Goal: Task Accomplishment & Management: Use online tool/utility

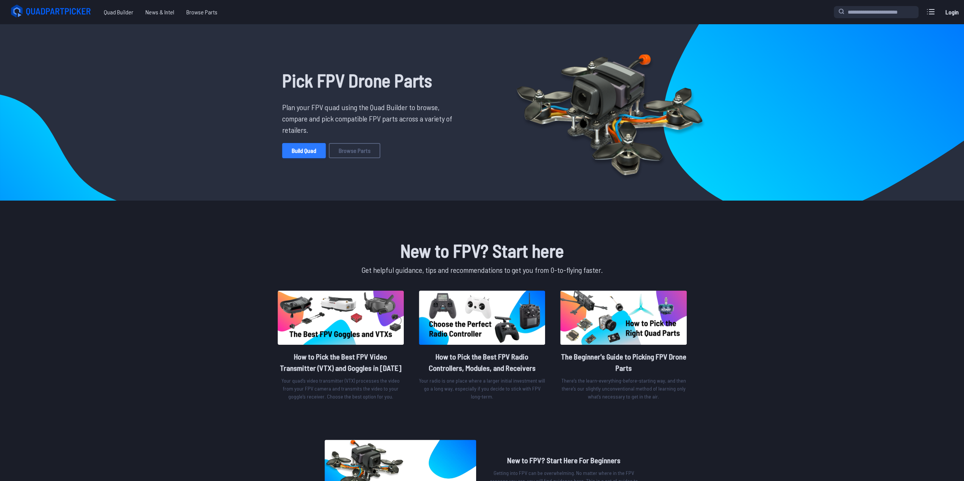
click at [298, 144] on link "Build Quad" at bounding box center [304, 150] width 44 height 15
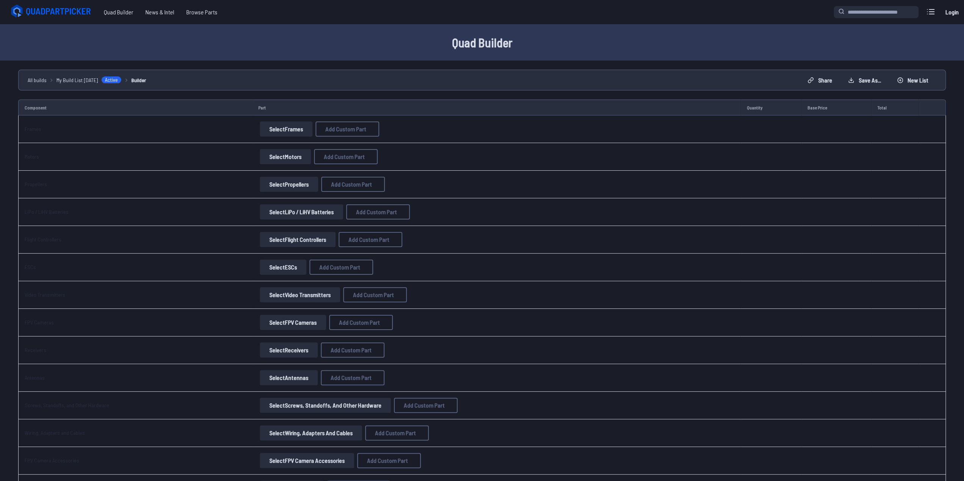
click at [292, 130] on button "Select Frames" at bounding box center [286, 129] width 53 height 15
click at [275, 131] on button "Select Frames" at bounding box center [286, 129] width 53 height 15
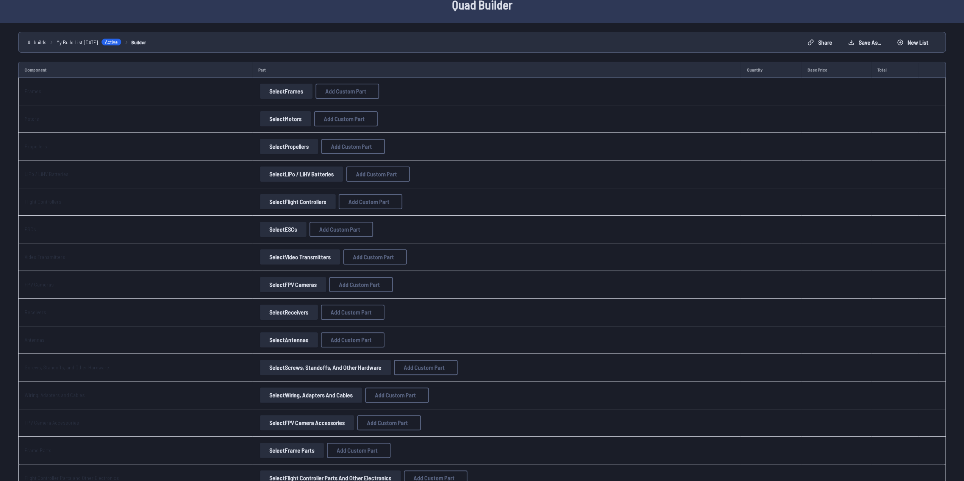
click at [289, 117] on button "Select Motors" at bounding box center [285, 118] width 51 height 15
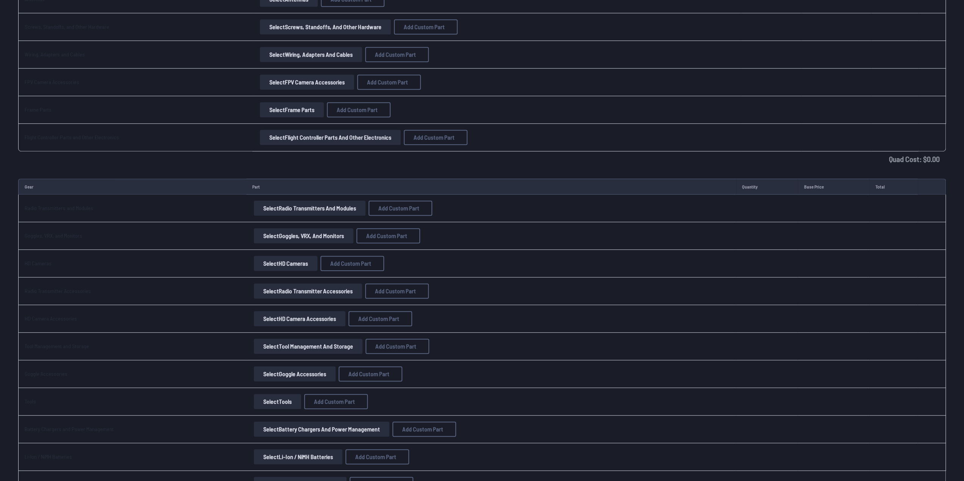
scroll to position [491, 0]
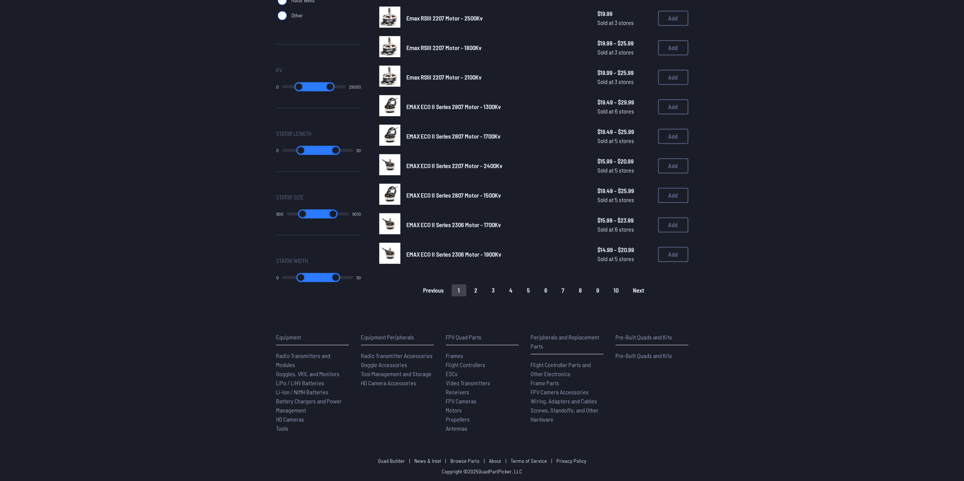
scroll to position [388, 0]
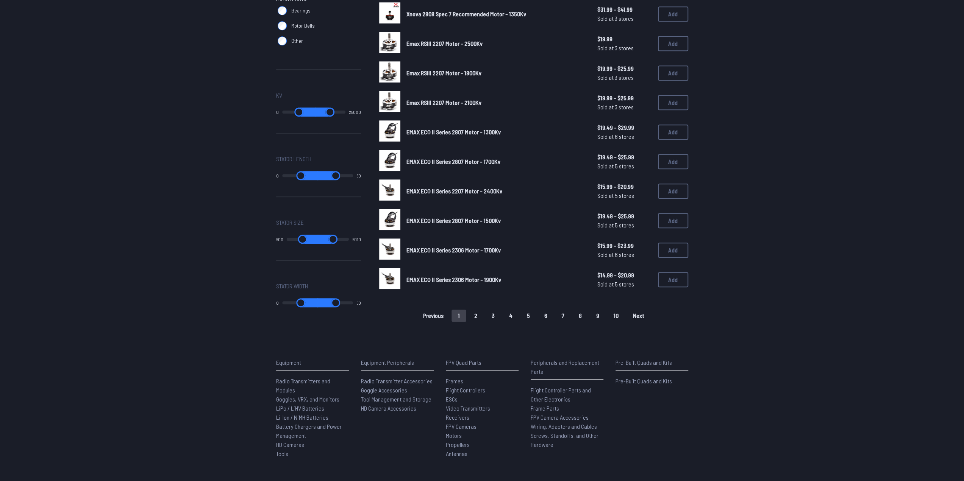
drag, startPoint x: 744, startPoint y: 317, endPoint x: 685, endPoint y: 39, distance: 284.1
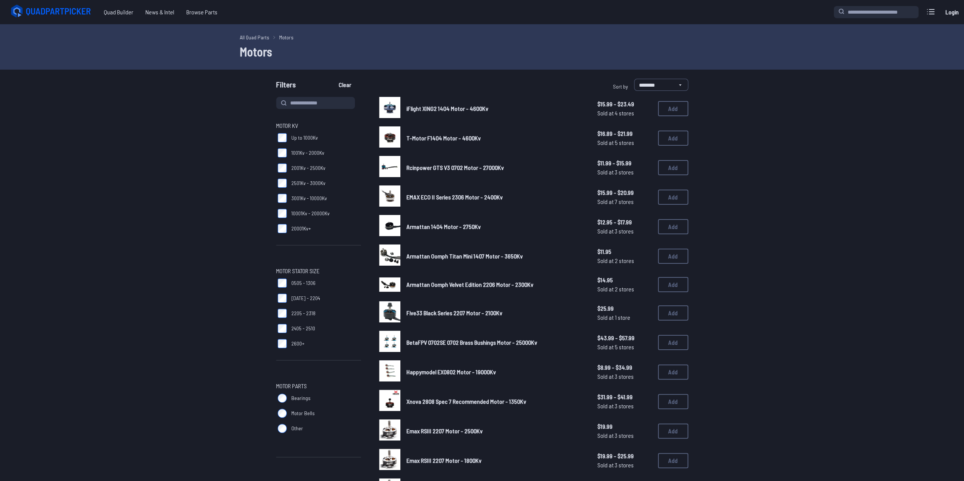
click at [668, 78] on main "**********" at bounding box center [482, 435] width 964 height 822
click at [669, 81] on select "**********" at bounding box center [661, 85] width 54 height 12
click at [310, 138] on span "Up to 1000Kv" at bounding box center [304, 138] width 27 height 8
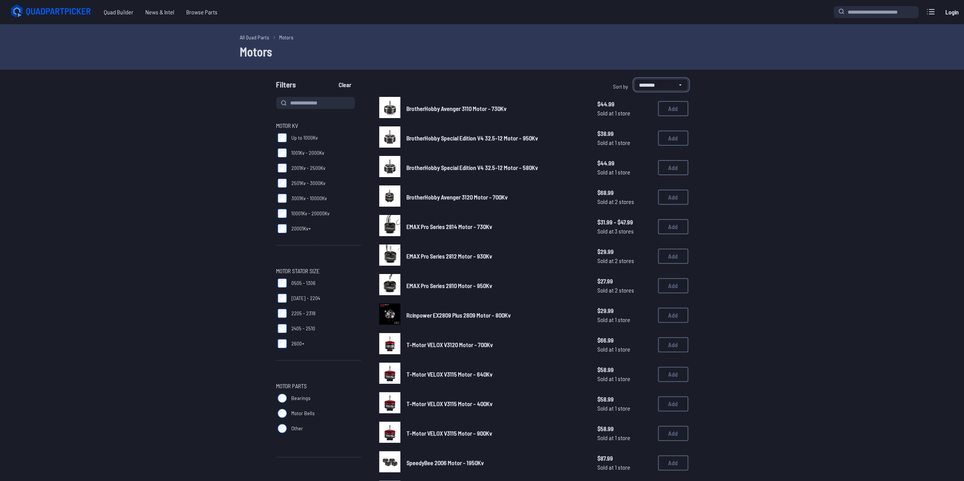
click at [663, 84] on select "**********" at bounding box center [661, 85] width 54 height 12
click at [665, 83] on select "**********" at bounding box center [661, 85] width 54 height 12
click at [299, 139] on span "Up to 1000Kv" at bounding box center [304, 138] width 27 height 8
click at [306, 152] on span "1001Kv - 2000Kv" at bounding box center [307, 153] width 33 height 8
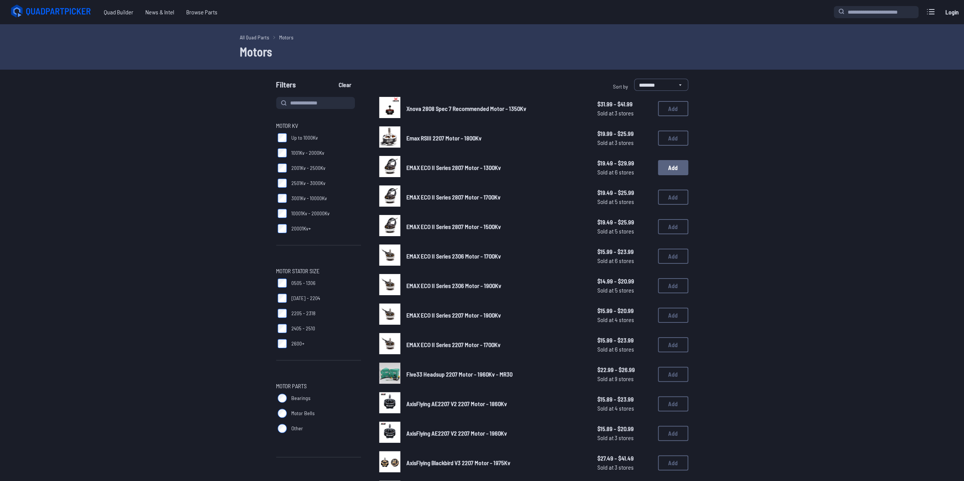
click at [670, 167] on button "Add" at bounding box center [673, 167] width 30 height 15
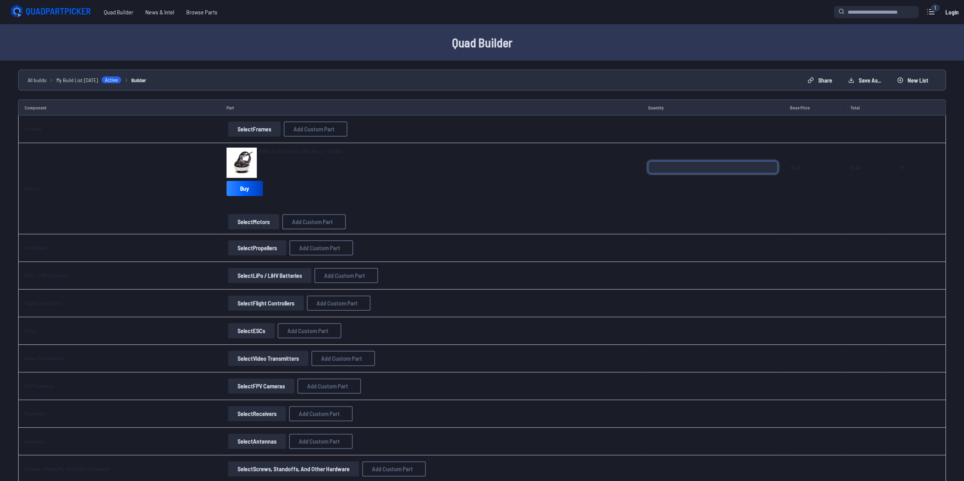
click at [696, 162] on input "*" at bounding box center [713, 167] width 130 height 12
click at [680, 177] on div "*" at bounding box center [713, 179] width 130 height 36
click at [683, 167] on input "*" at bounding box center [713, 167] width 130 height 12
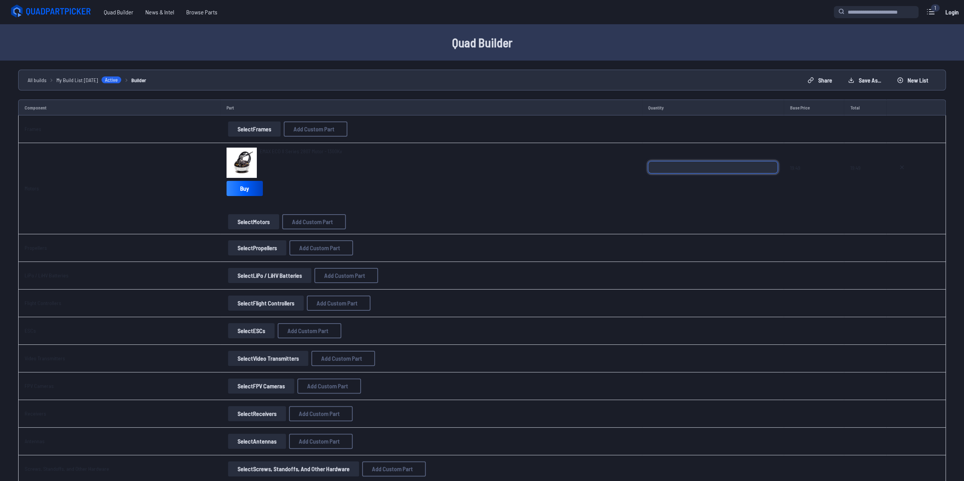
click at [683, 167] on input "*" at bounding box center [713, 167] width 130 height 12
type input "*"
click at [657, 143] on td "*" at bounding box center [713, 188] width 142 height 91
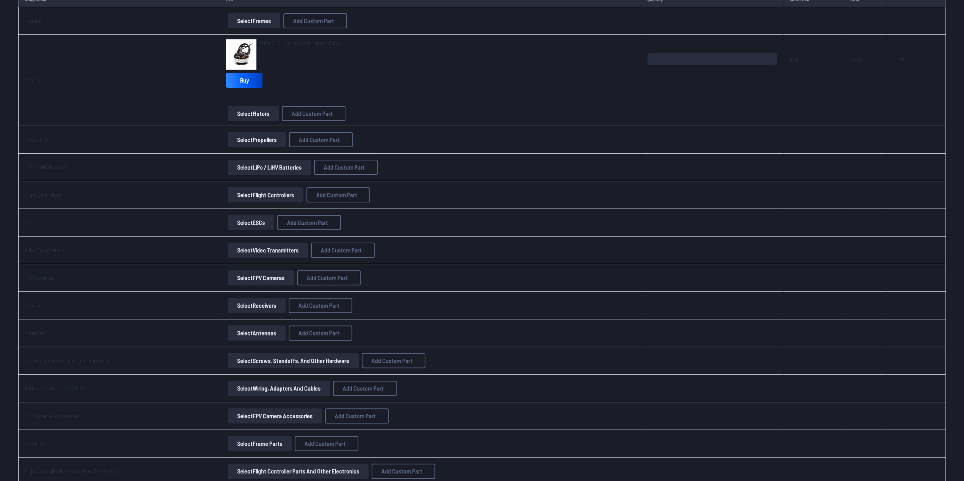
scroll to position [25, 0]
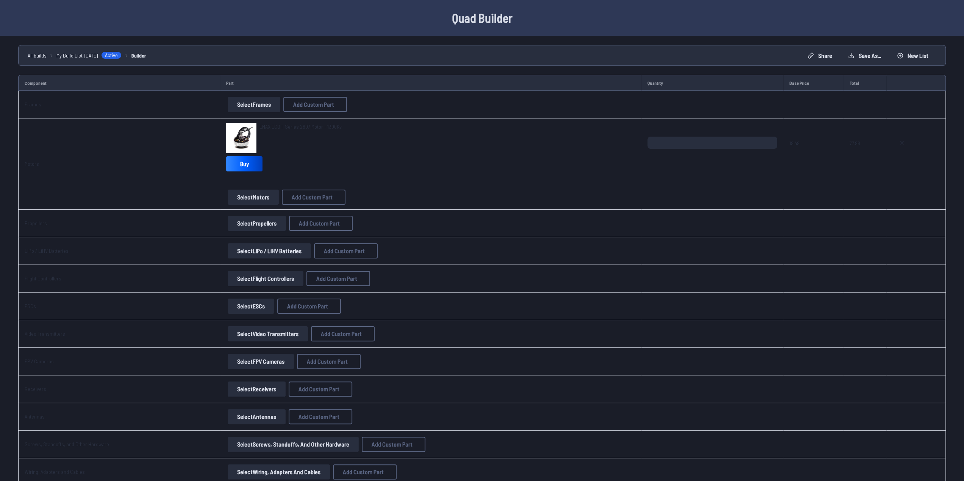
click at [251, 229] on button "Select Propellers" at bounding box center [257, 223] width 58 height 15
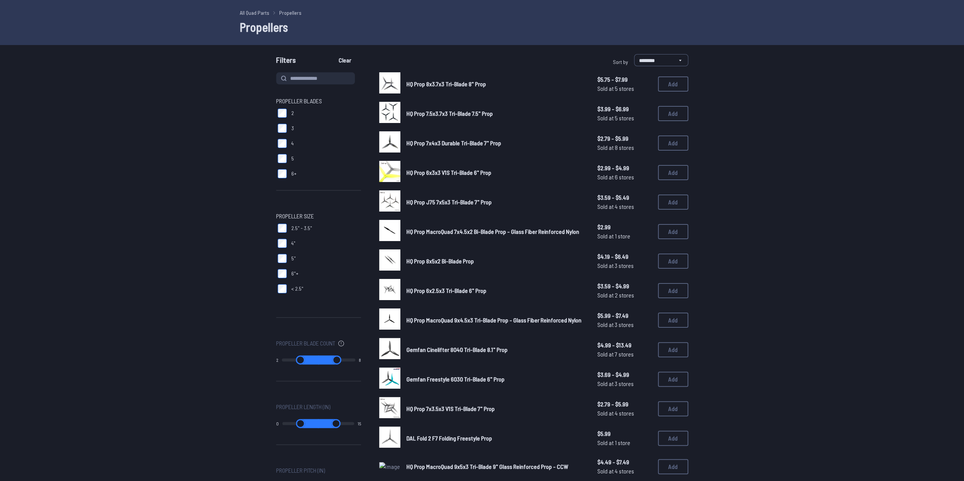
scroll to position [0, 0]
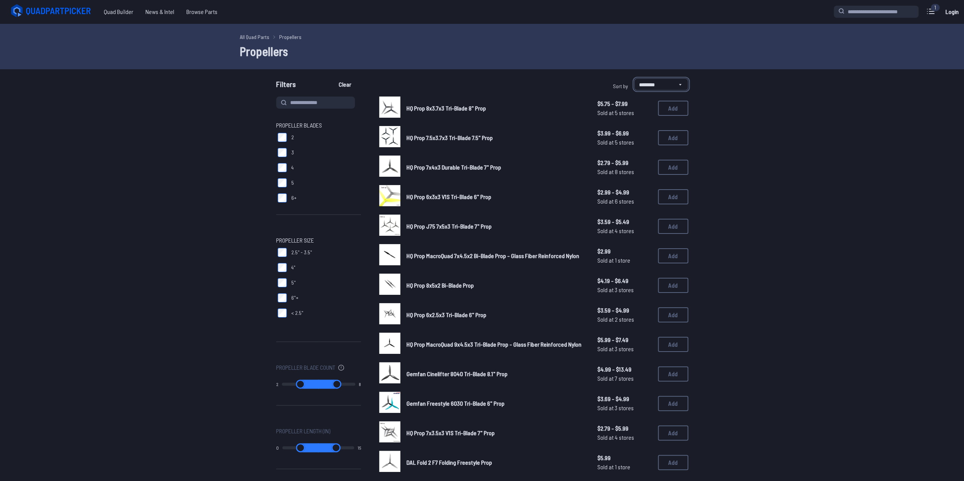
click at [650, 86] on select "**********" at bounding box center [661, 84] width 54 height 12
click at [650, 85] on select "**********" at bounding box center [661, 84] width 54 height 12
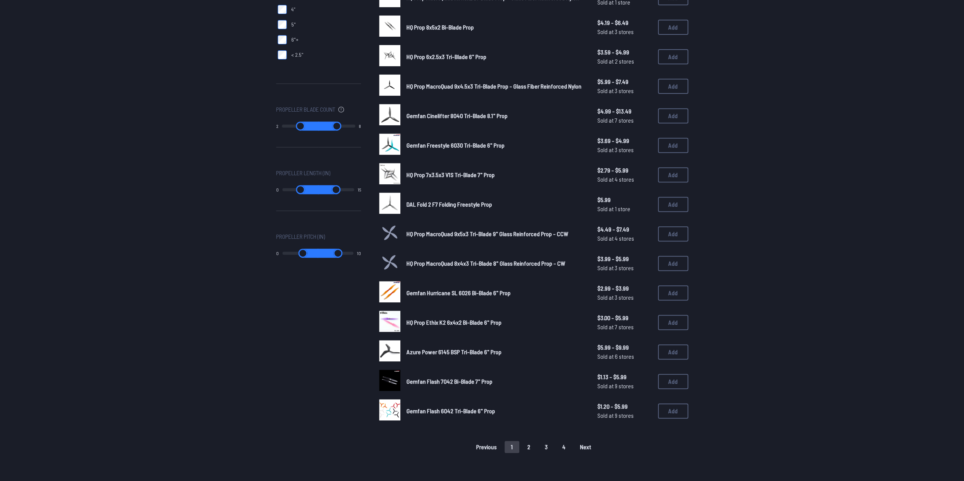
scroll to position [379, 0]
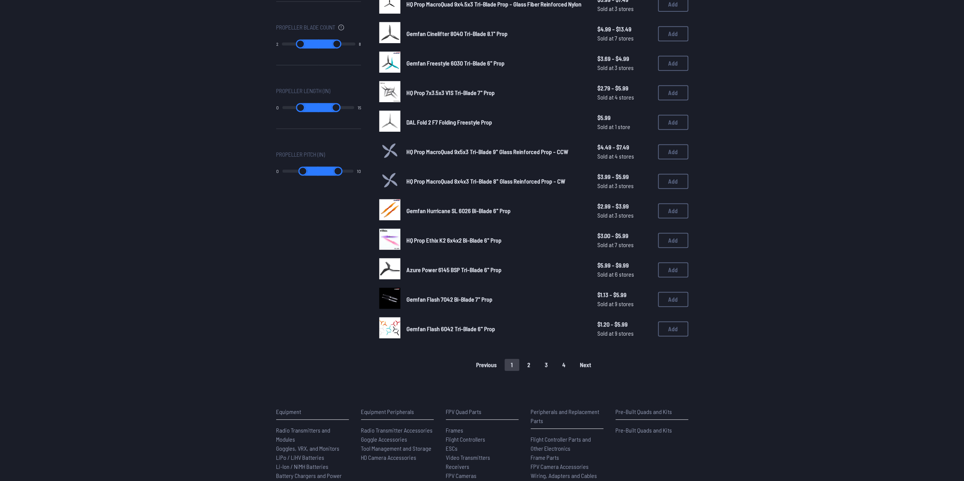
drag, startPoint x: 729, startPoint y: 205, endPoint x: 739, endPoint y: 137, distance: 69.3
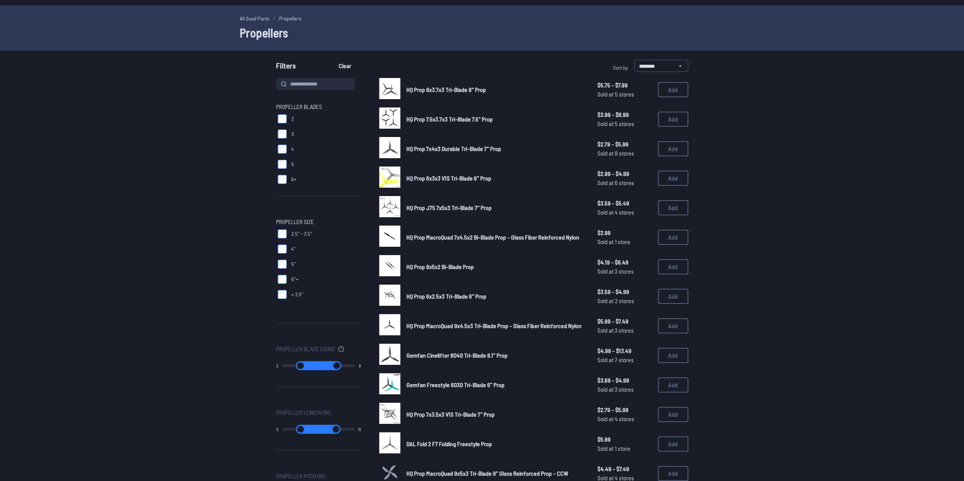
scroll to position [18, 0]
click at [673, 95] on button "Add" at bounding box center [673, 90] width 30 height 15
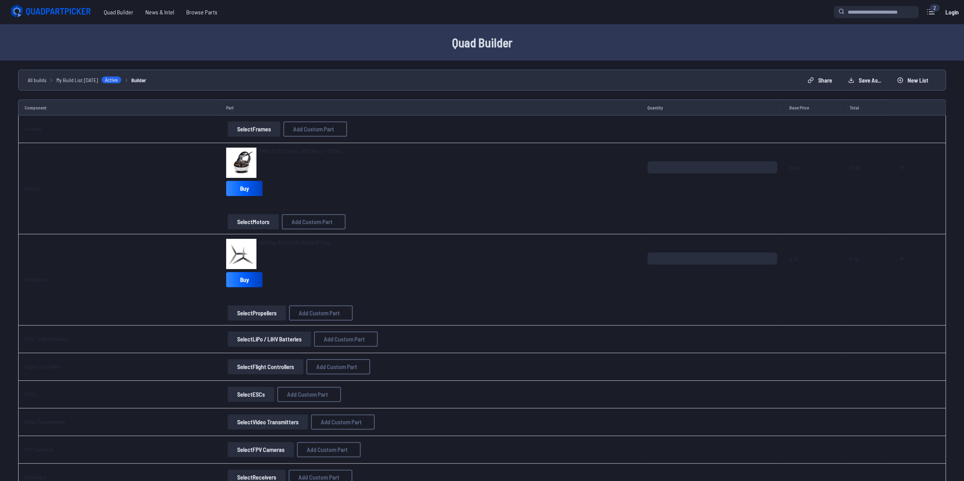
click at [255, 342] on button "Select LiPo / LiHV Batteries" at bounding box center [269, 339] width 83 height 15
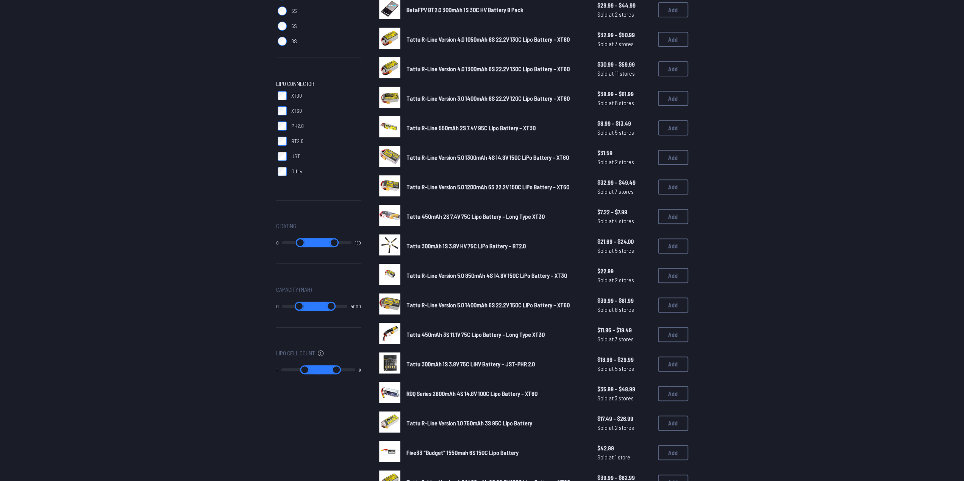
scroll to position [189, 0]
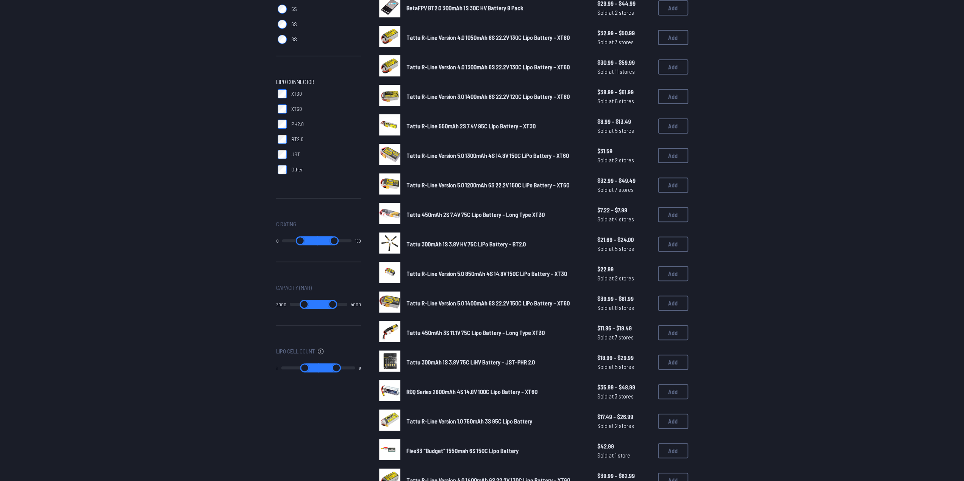
drag, startPoint x: 283, startPoint y: 303, endPoint x: 321, endPoint y: 306, distance: 37.6
type input "****"
click at [319, 306] on input "range" at bounding box center [304, 304] width 29 height 9
type input "****"
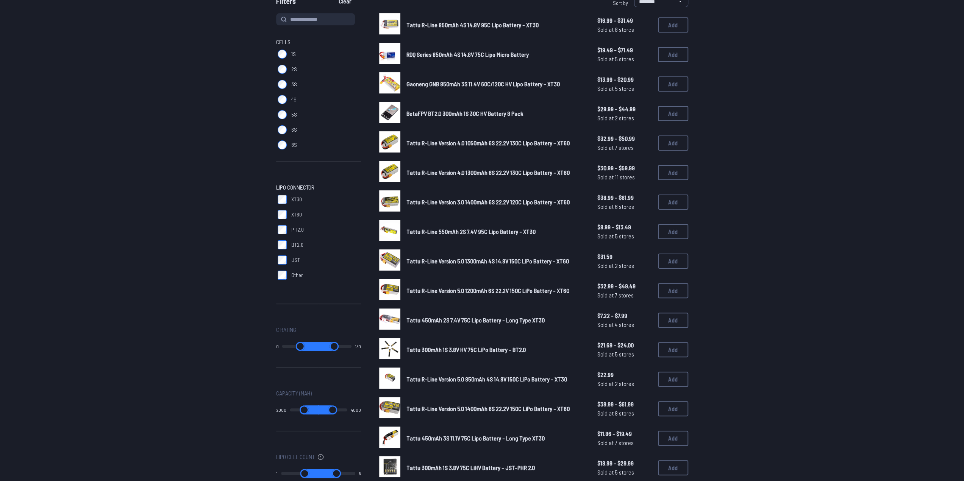
scroll to position [0, 0]
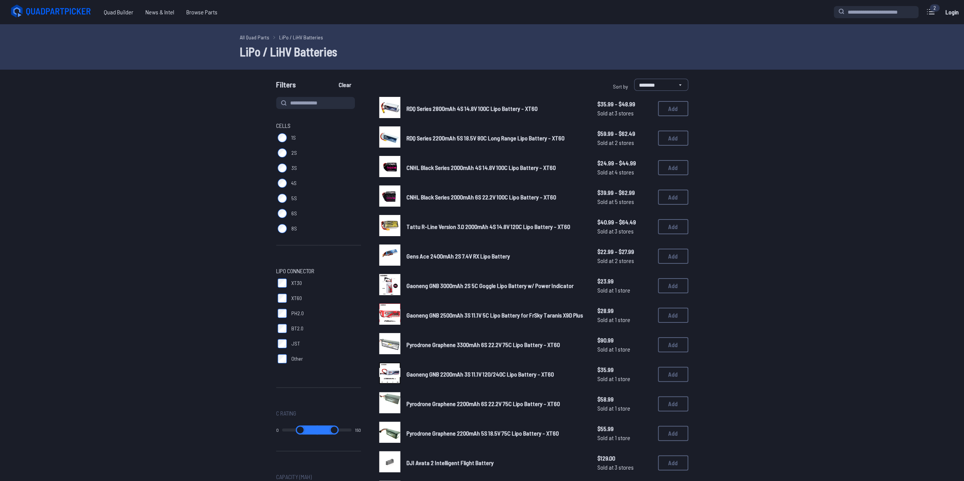
click at [656, 139] on div "RDQ Series 2200mAh 5S 18.5V 80C Long Range Lipo Battery - XT60 $59.99 - $62.49 …" at bounding box center [533, 137] width 309 height 23
click at [675, 139] on button "Add" at bounding box center [673, 138] width 30 height 15
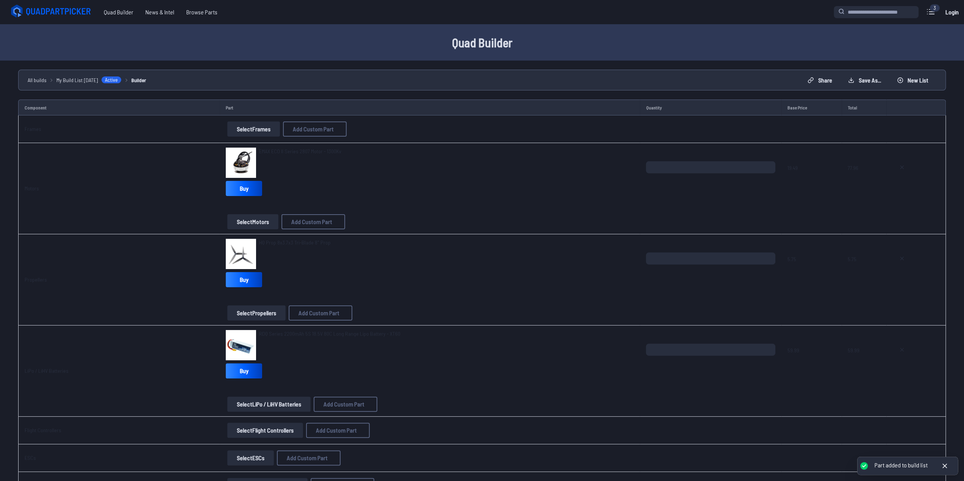
scroll to position [28, 0]
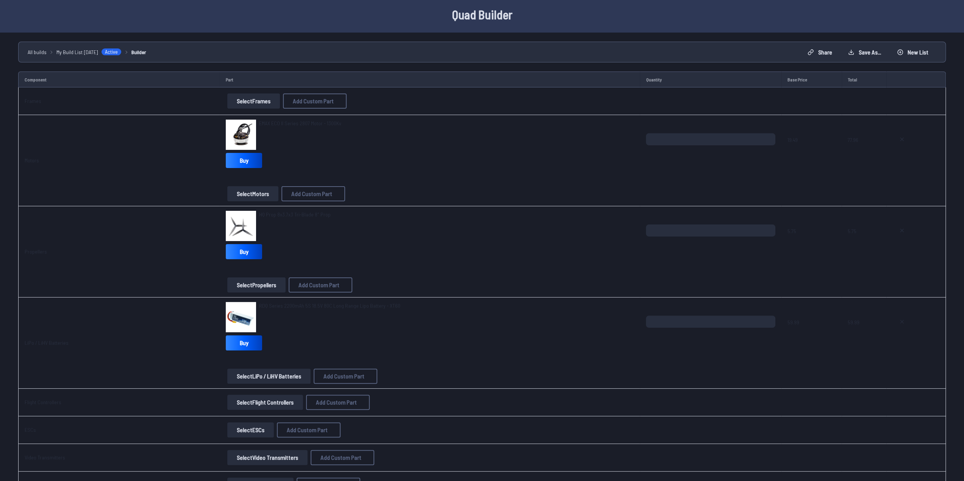
click at [239, 399] on button "Select Flight Controllers" at bounding box center [265, 402] width 76 height 15
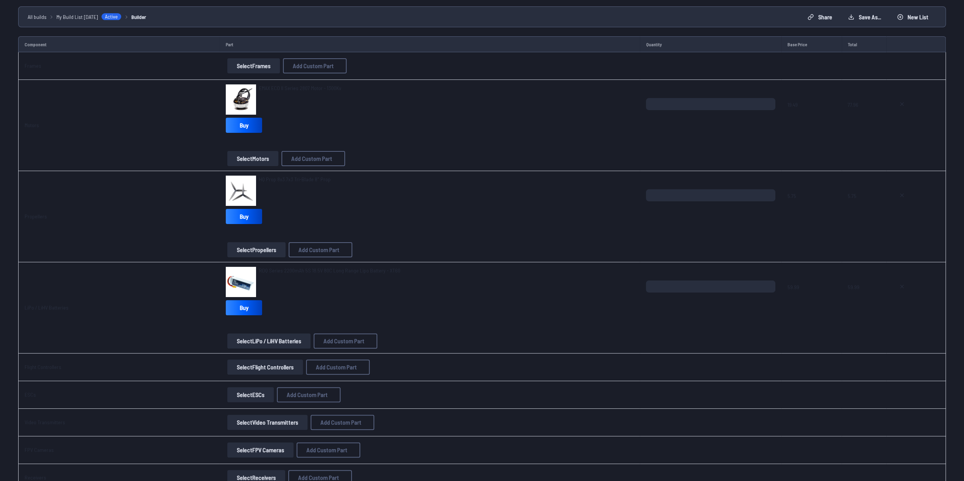
scroll to position [255, 0]
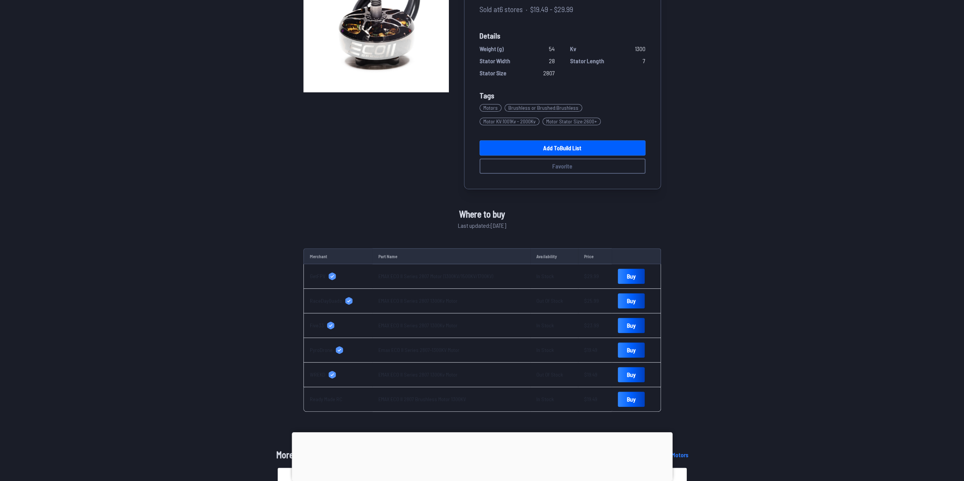
scroll to position [76, 0]
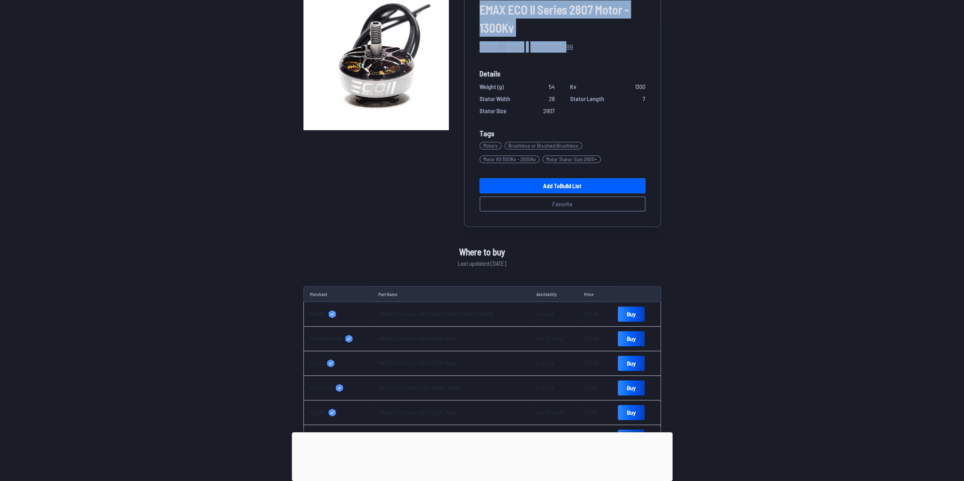
drag, startPoint x: 476, startPoint y: 11, endPoint x: 571, endPoint y: 45, distance: 101.4
click at [571, 46] on div "EMAX ECO II Series 2807 Motor - 1300Kv Sold at 6 stores · $19.49 - $29.99 Detai…" at bounding box center [562, 106] width 197 height 242
click at [594, 12] on span "EMAX ECO II Series 2807 Motor - 1300Kv" at bounding box center [562, 18] width 166 height 36
drag, startPoint x: 585, startPoint y: 26, endPoint x: 480, endPoint y: 13, distance: 105.7
click at [480, 13] on span "EMAX ECO II Series 2807 Motor - 1300Kv" at bounding box center [562, 18] width 166 height 36
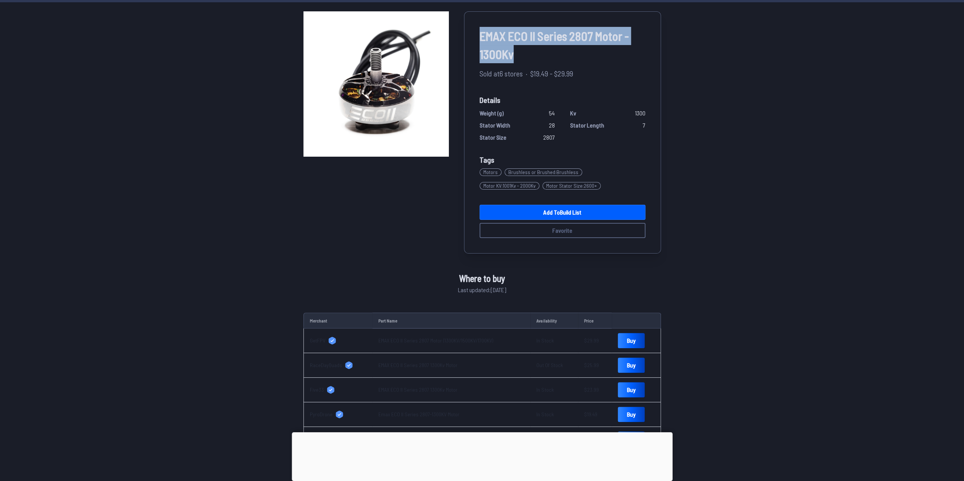
scroll to position [38, 0]
